Goal: Information Seeking & Learning: Learn about a topic

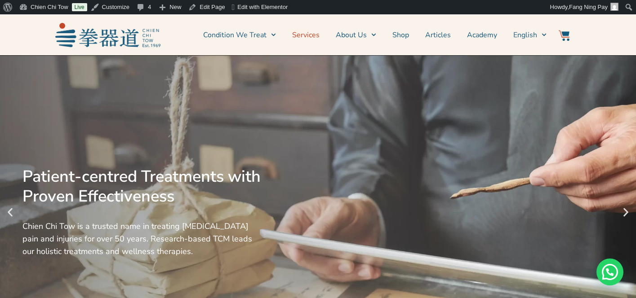
click at [313, 36] on link "Services" at bounding box center [305, 35] width 27 height 22
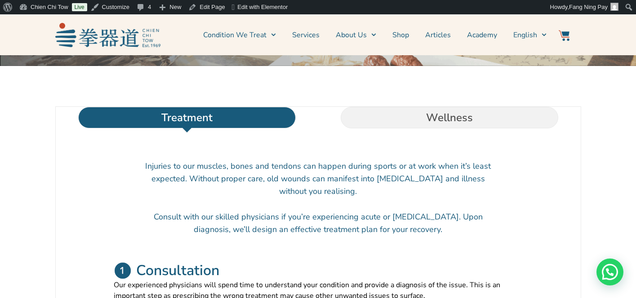
scroll to position [257, 0]
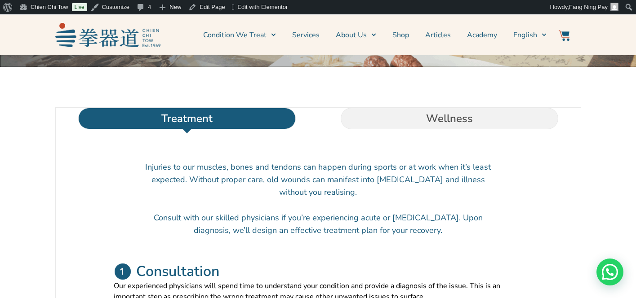
click at [459, 129] on li "Wellness" at bounding box center [449, 119] width 262 height 22
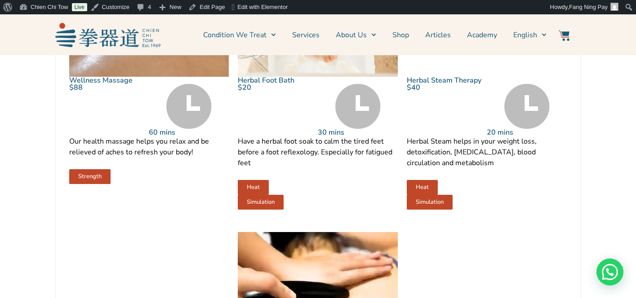
scroll to position [547, 0]
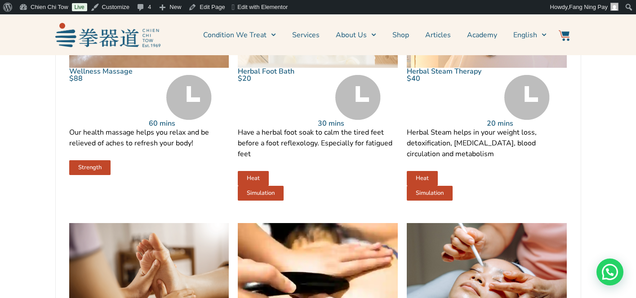
click at [136, 68] on img at bounding box center [149, 14] width 160 height 106
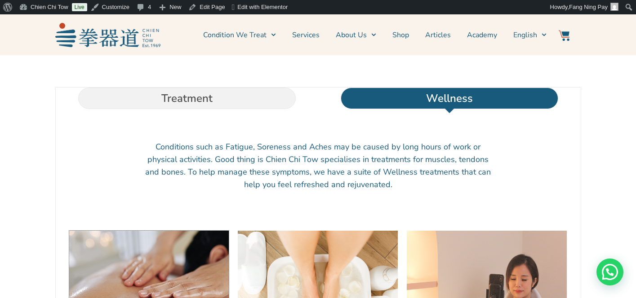
scroll to position [137, 0]
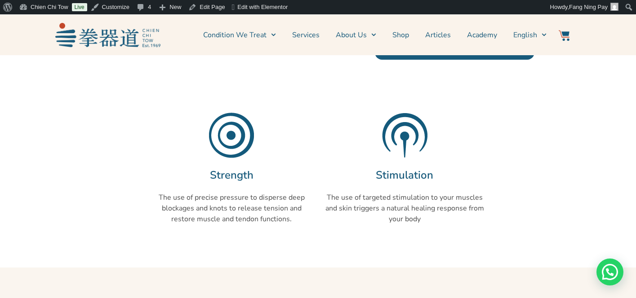
scroll to position [302, 0]
